Goal: Transaction & Acquisition: Purchase product/service

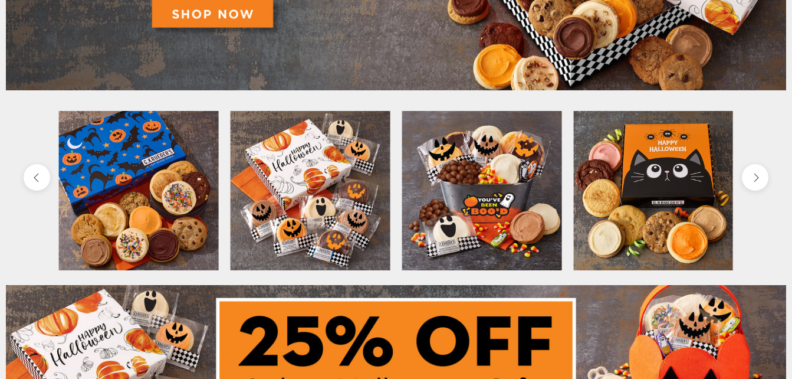
scroll to position [401, 0]
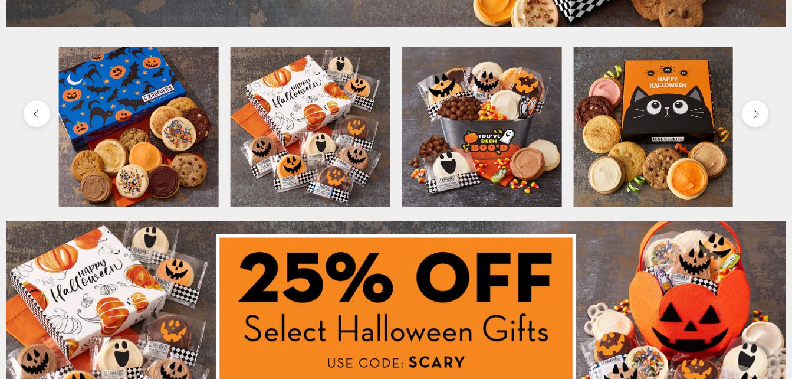
click at [475, 127] on img at bounding box center [482, 127] width 160 height 160
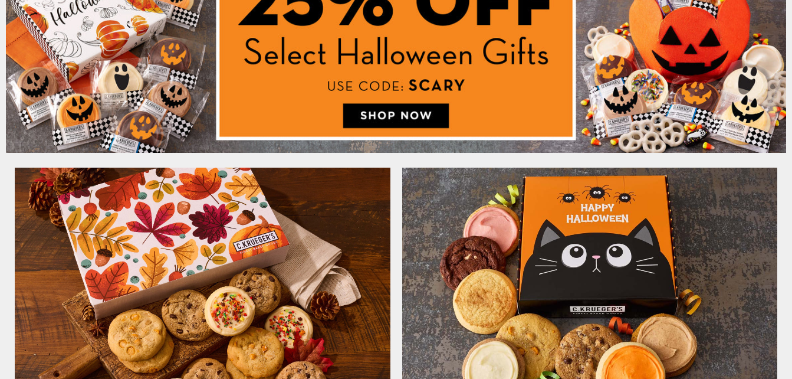
scroll to position [708, 0]
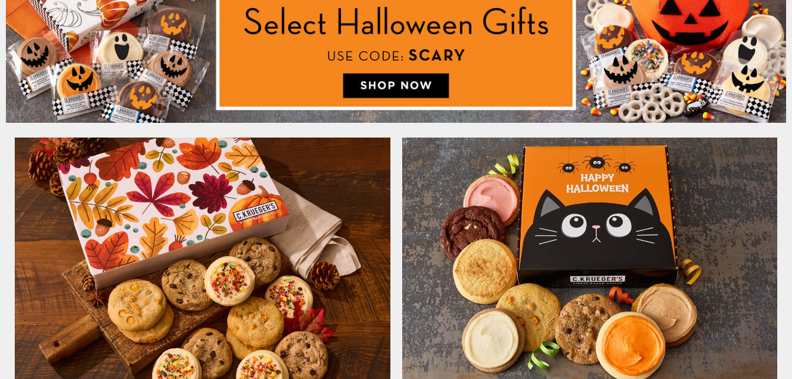
click at [215, 247] on img at bounding box center [202, 263] width 387 height 262
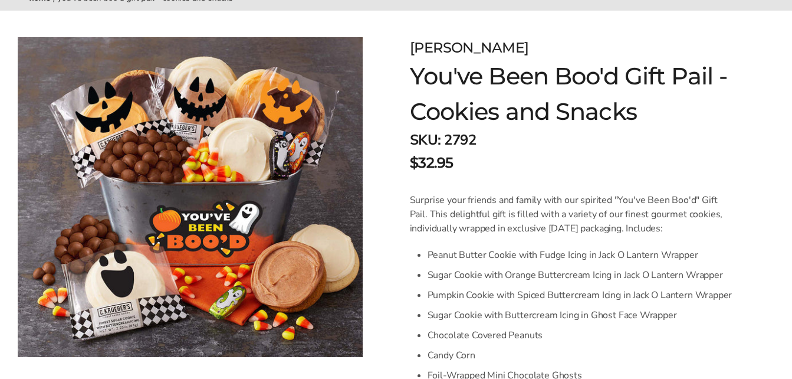
scroll to position [118, 0]
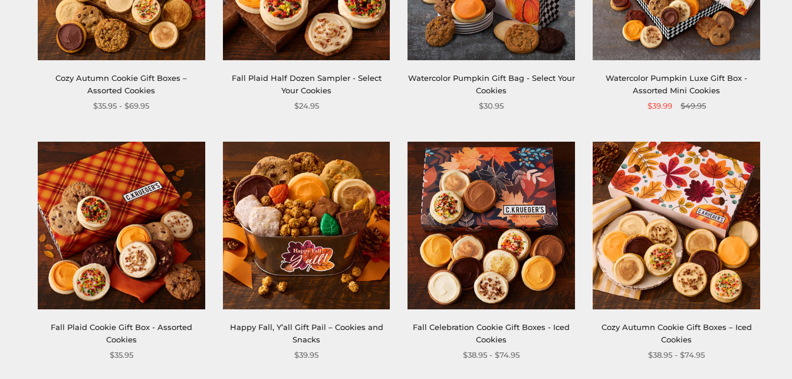
scroll to position [425, 0]
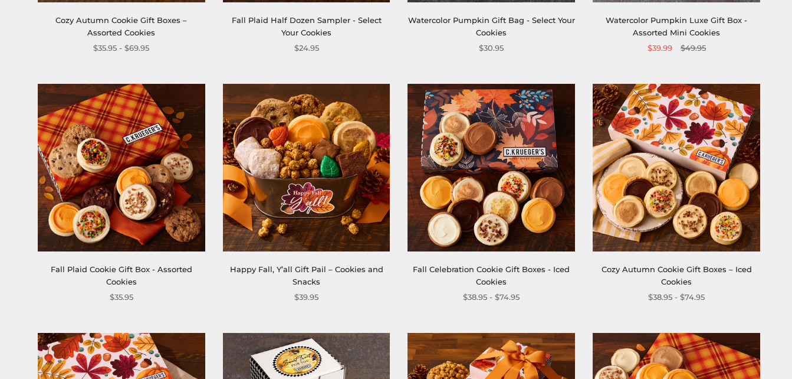
click at [113, 283] on link "Fall Plaid Cookie Gift Box - Assorted Cookies" at bounding box center [122, 275] width 142 height 22
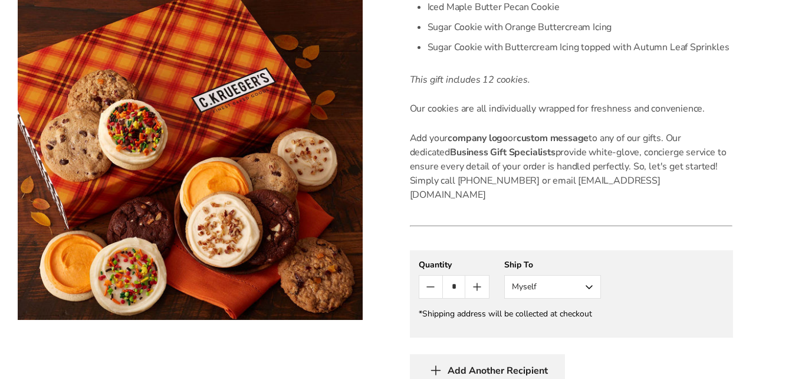
scroll to position [472, 0]
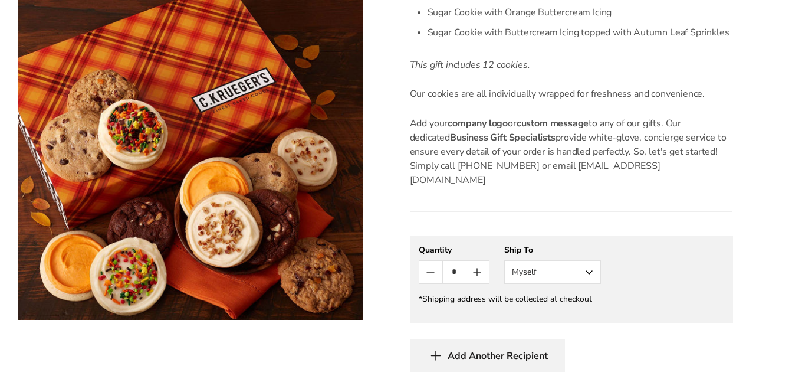
click at [590, 260] on button "Myself" at bounding box center [552, 272] width 97 height 24
click at [664, 254] on div "**********" at bounding box center [572, 264] width 306 height 40
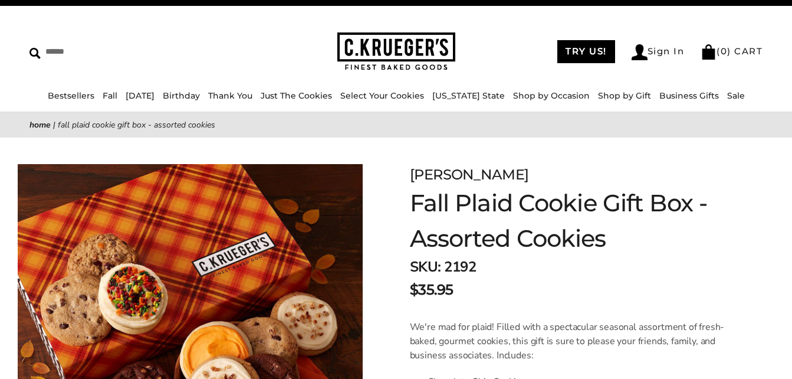
scroll to position [0, 0]
